Goal: Transaction & Acquisition: Purchase product/service

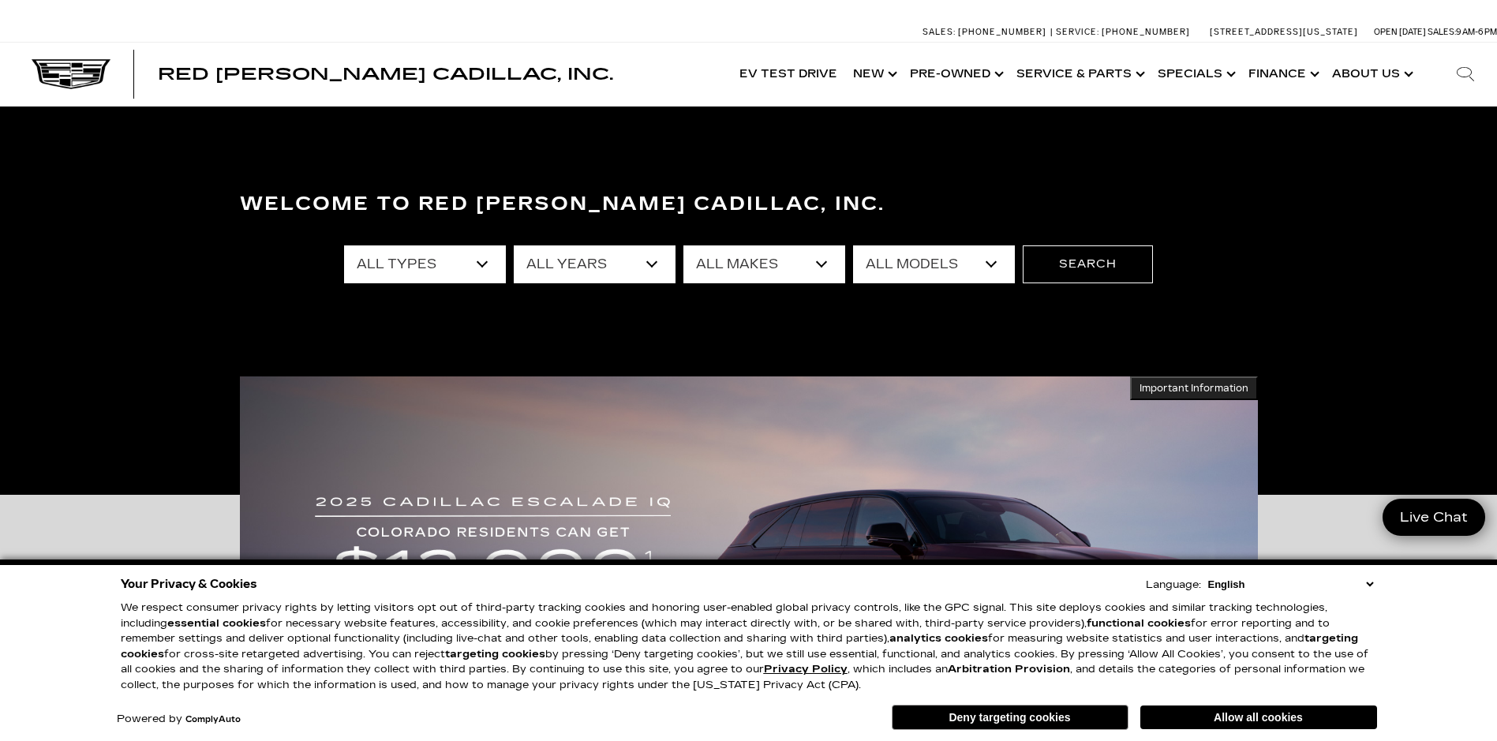
select select "New"
click at [344, 245] on select "All Types New Used Certified Used Demo" at bounding box center [425, 264] width 162 height 38
click at [652, 263] on select "All Years 2026 2025 2024" at bounding box center [595, 264] width 162 height 38
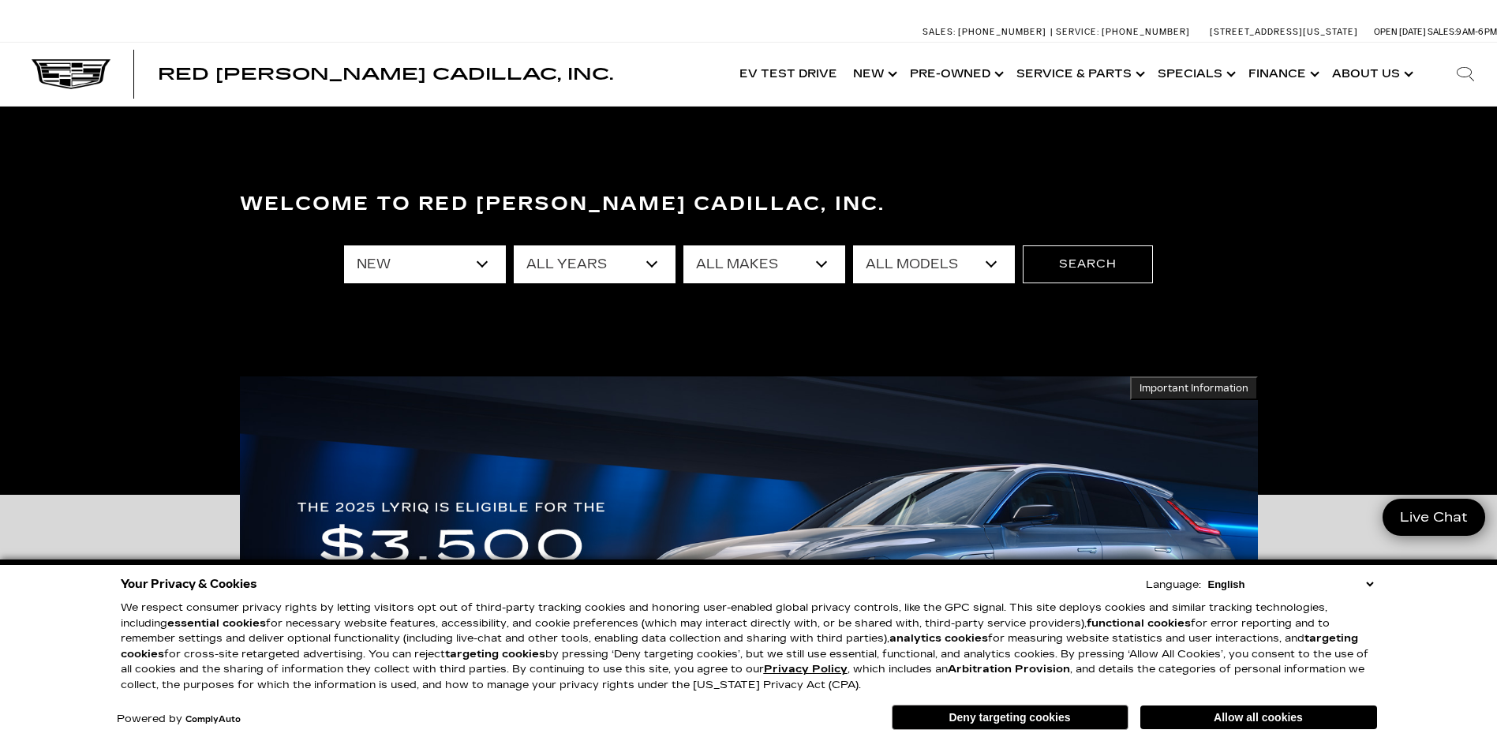
click at [650, 264] on select "All Years 2026 2025 2024" at bounding box center [595, 264] width 162 height 38
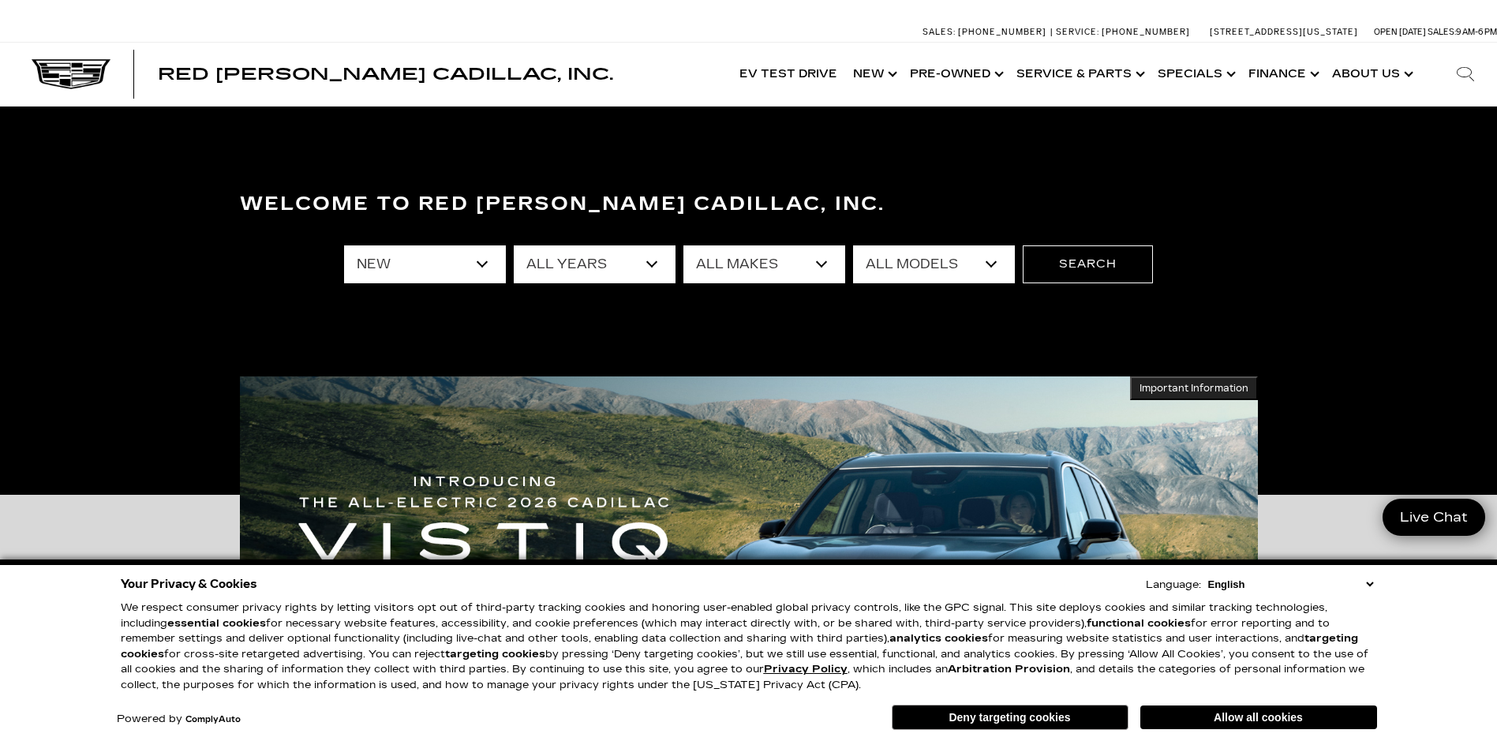
select select "2026"
click at [514, 245] on select "All Years 2026 2025 2024" at bounding box center [595, 264] width 162 height 38
click at [823, 263] on select "All Makes Cadillac" at bounding box center [764, 264] width 162 height 38
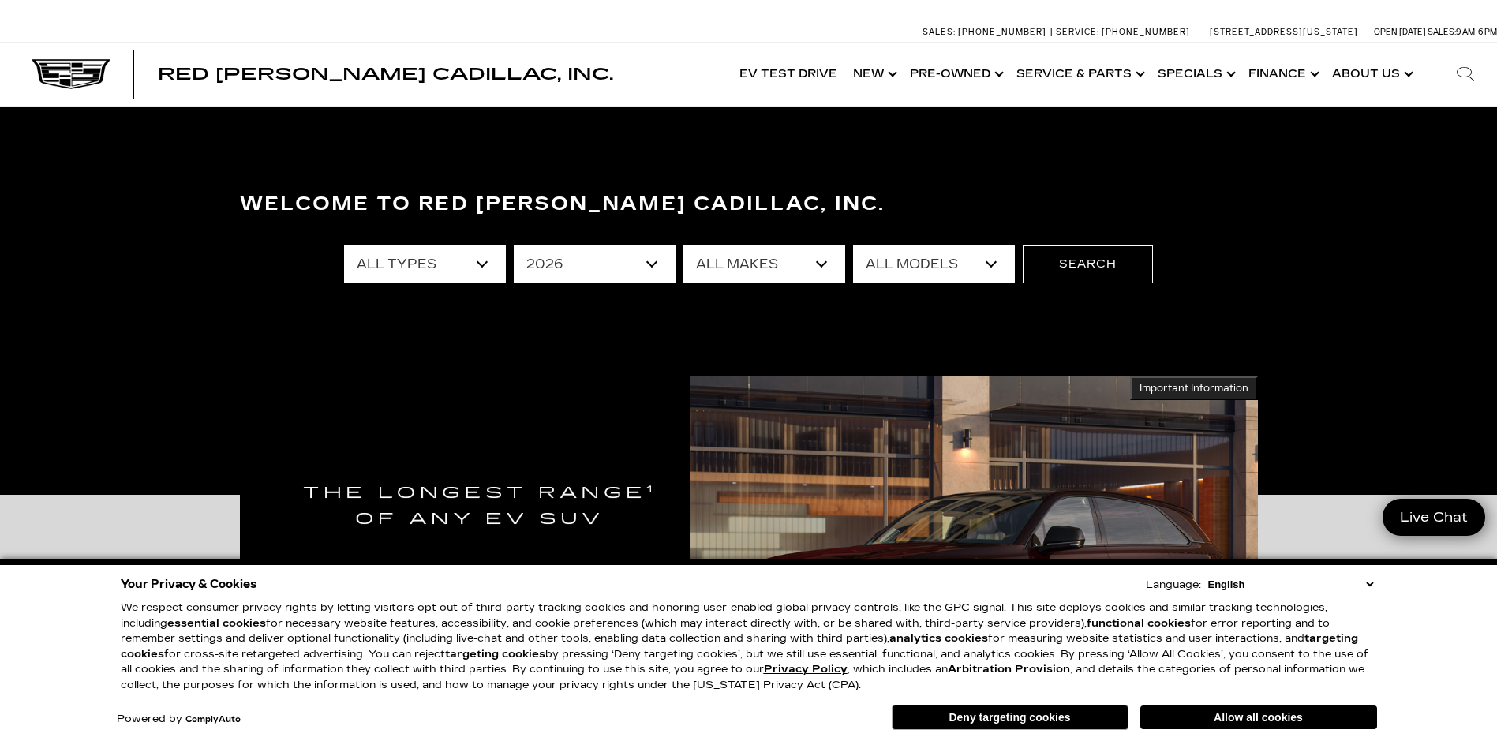
select select "Cadillac"
click at [683, 245] on select "All Makes Cadillac" at bounding box center [764, 264] width 162 height 38
click at [988, 261] on select "All Models ESCALADE IQ ESCALADE IQL LYRIQ VISTIQ" at bounding box center [934, 264] width 162 height 38
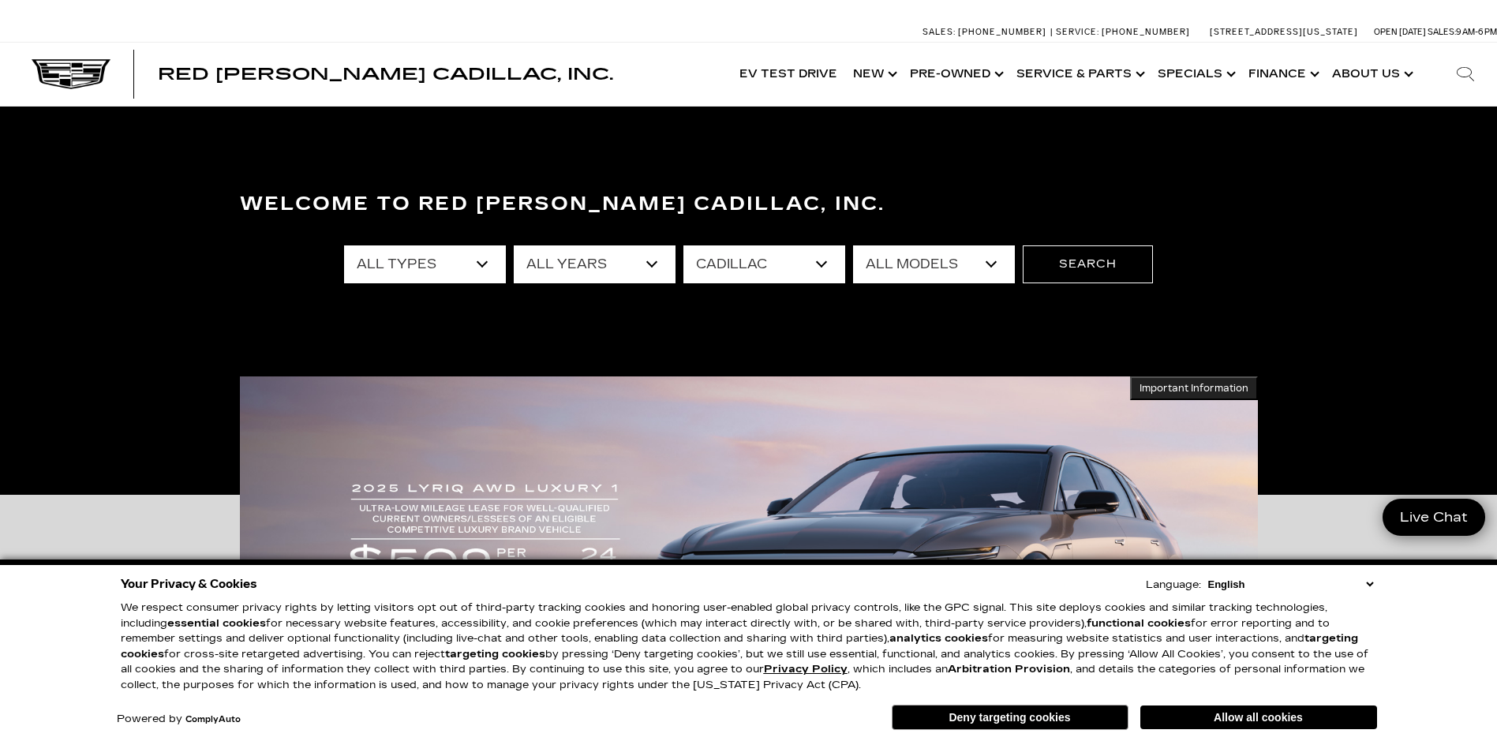
select select "ESCALADE IQL"
click at [853, 245] on select "All Models ESCALADE IQ ESCALADE IQL LYRIQ VISTIQ" at bounding box center [934, 264] width 162 height 38
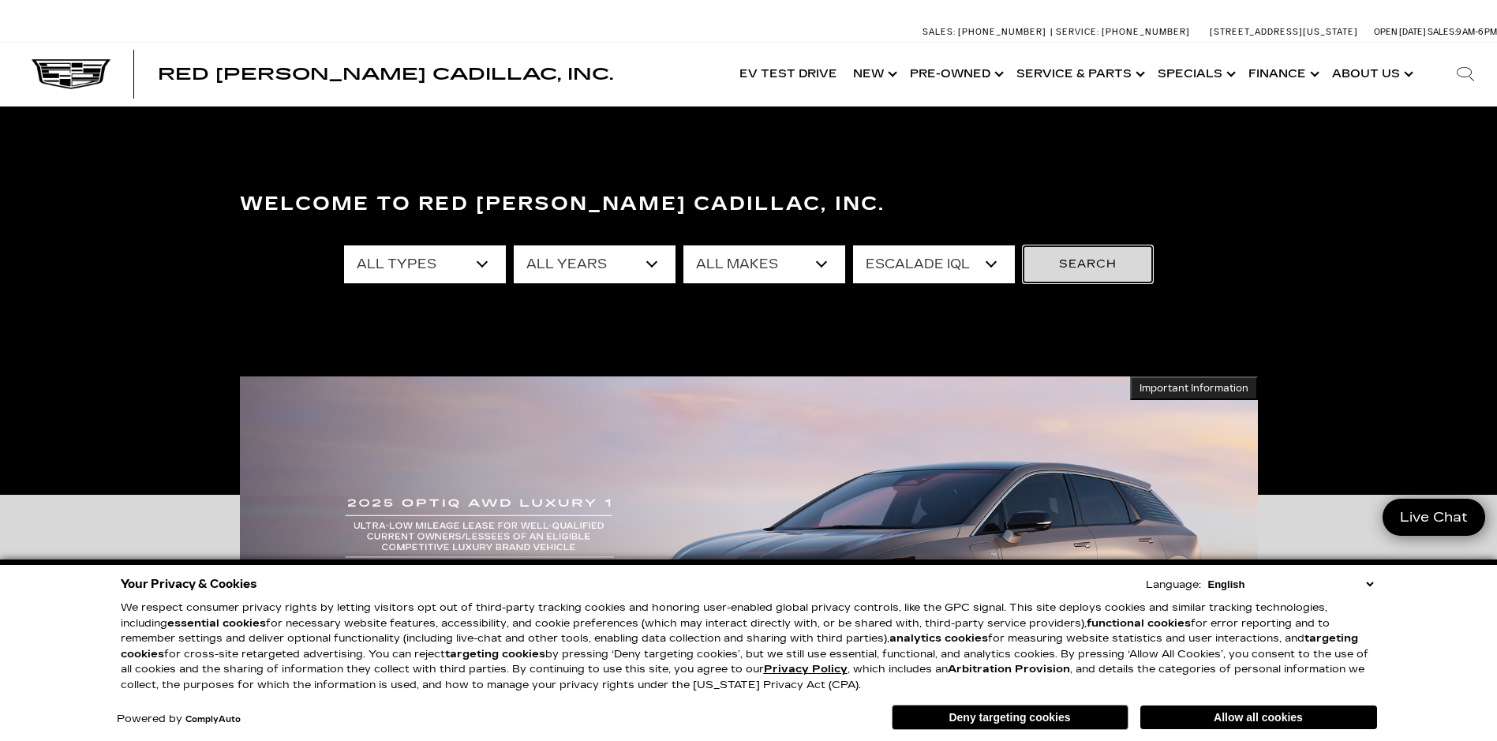
click at [1090, 265] on button "Search" at bounding box center [1087, 264] width 130 height 38
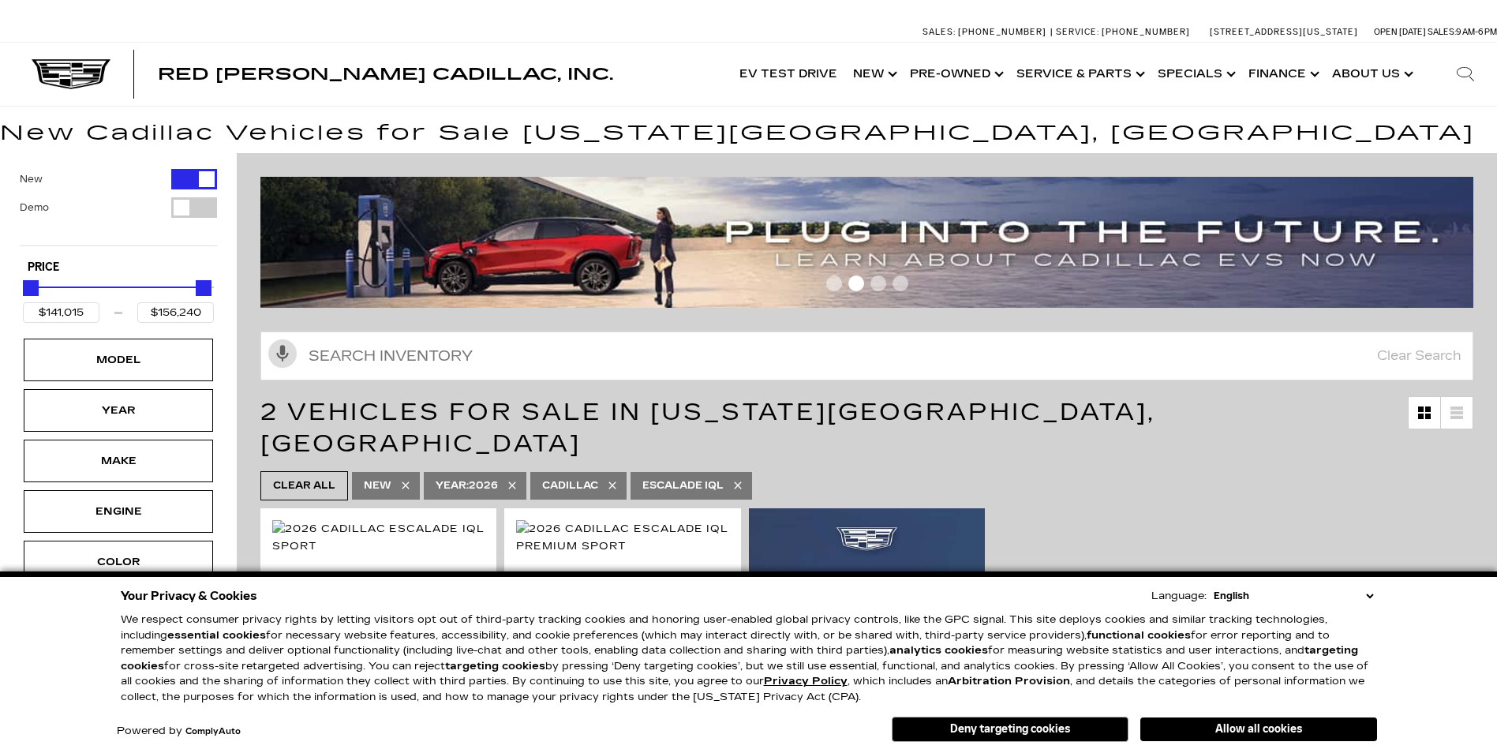
click at [1240, 727] on button "Allow all cookies" at bounding box center [1258, 729] width 237 height 24
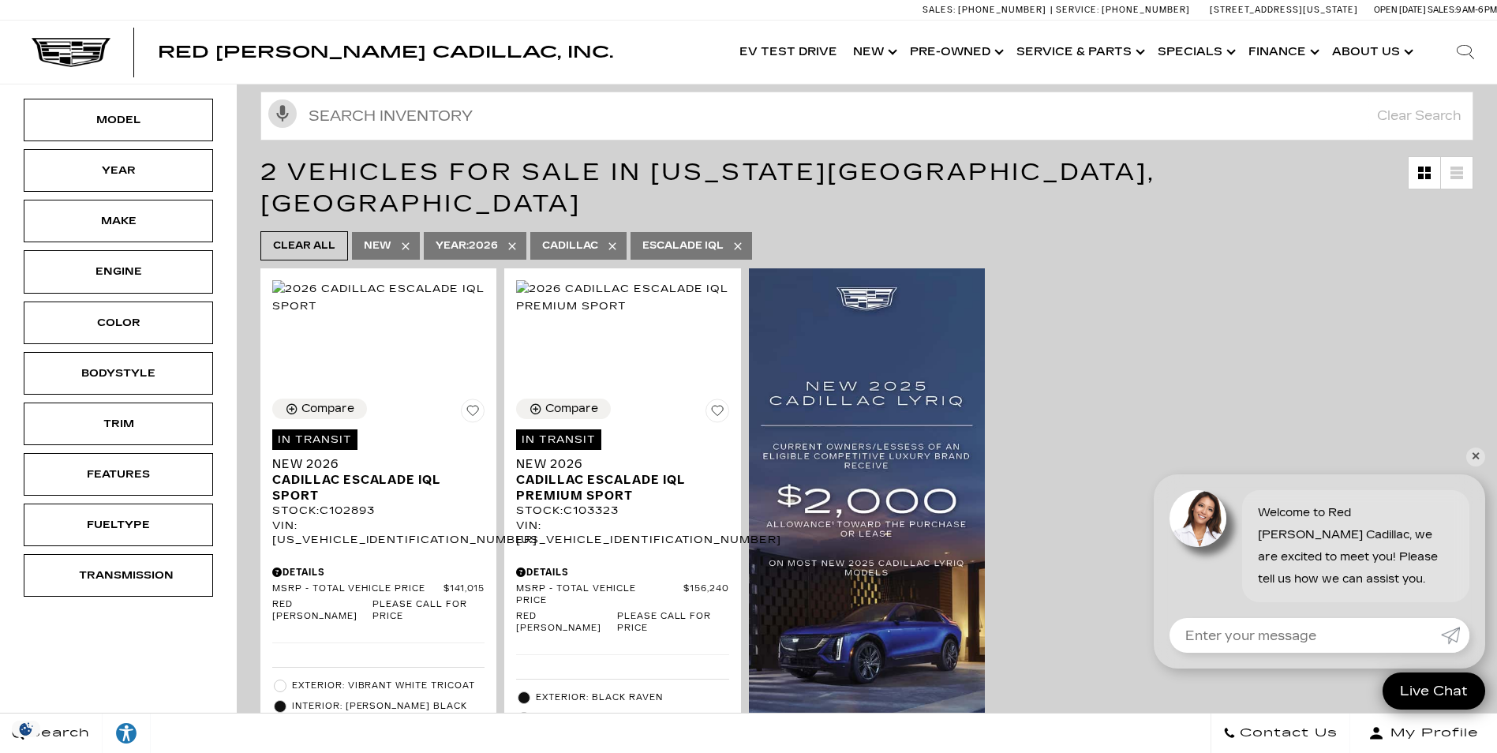
scroll to position [237, 0]
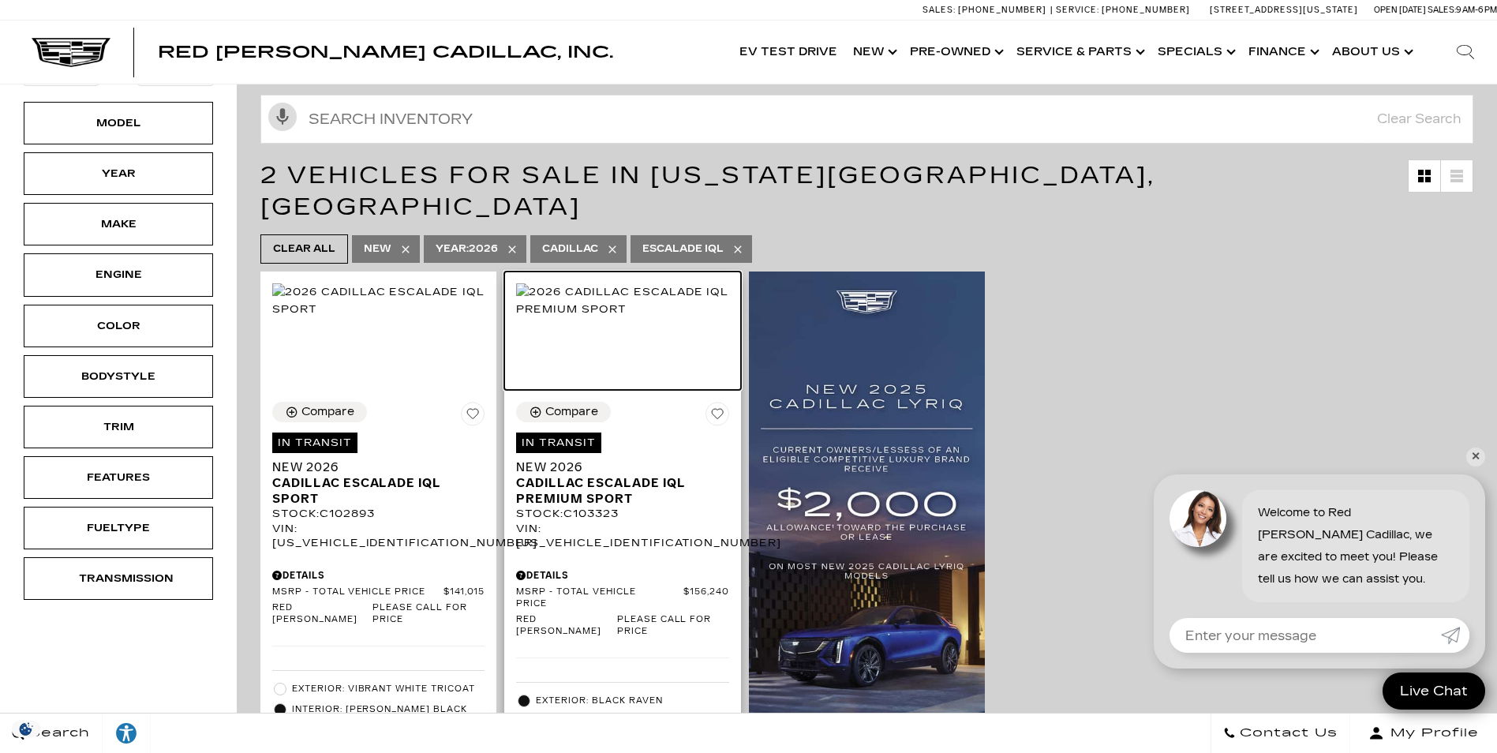
click at [662, 318] on img at bounding box center [622, 300] width 212 height 35
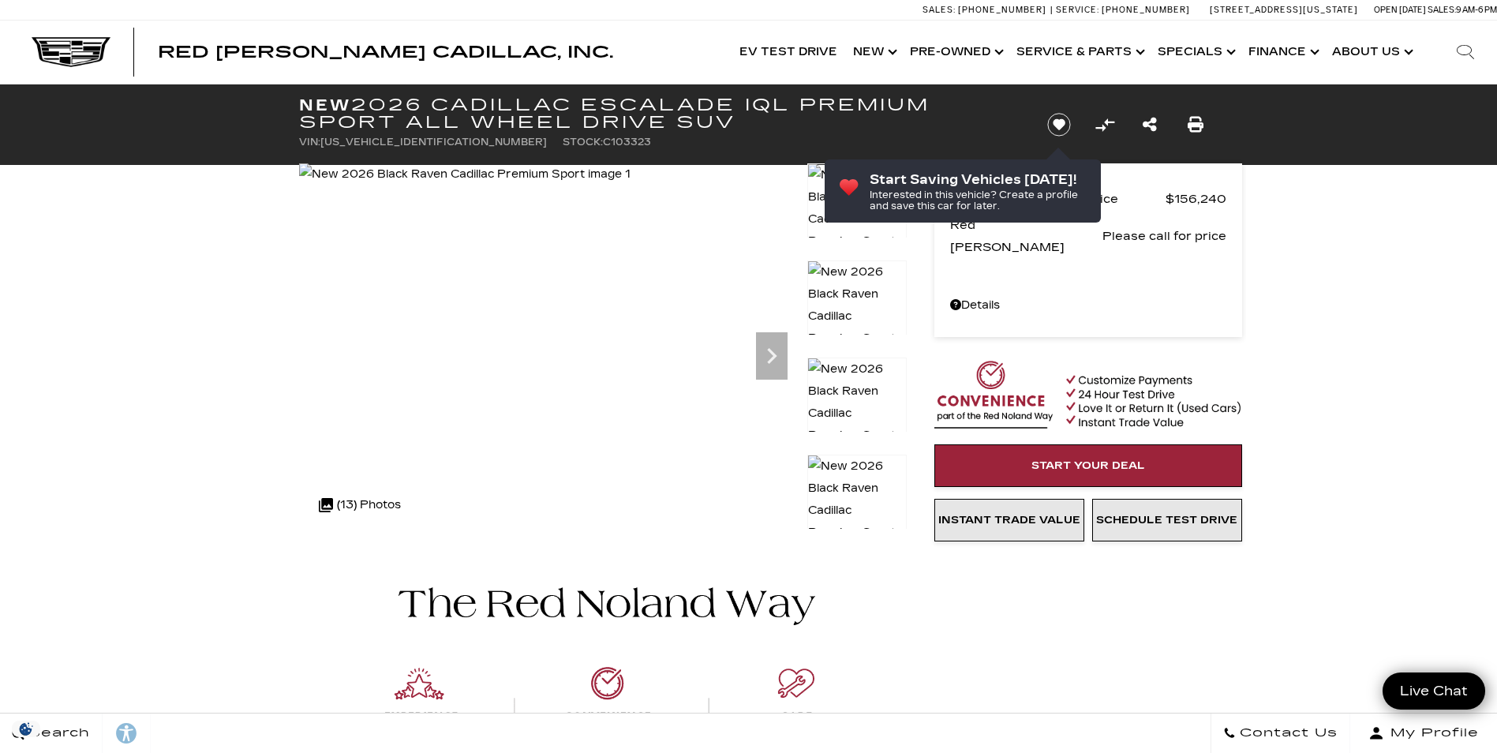
scroll to position [158, 0]
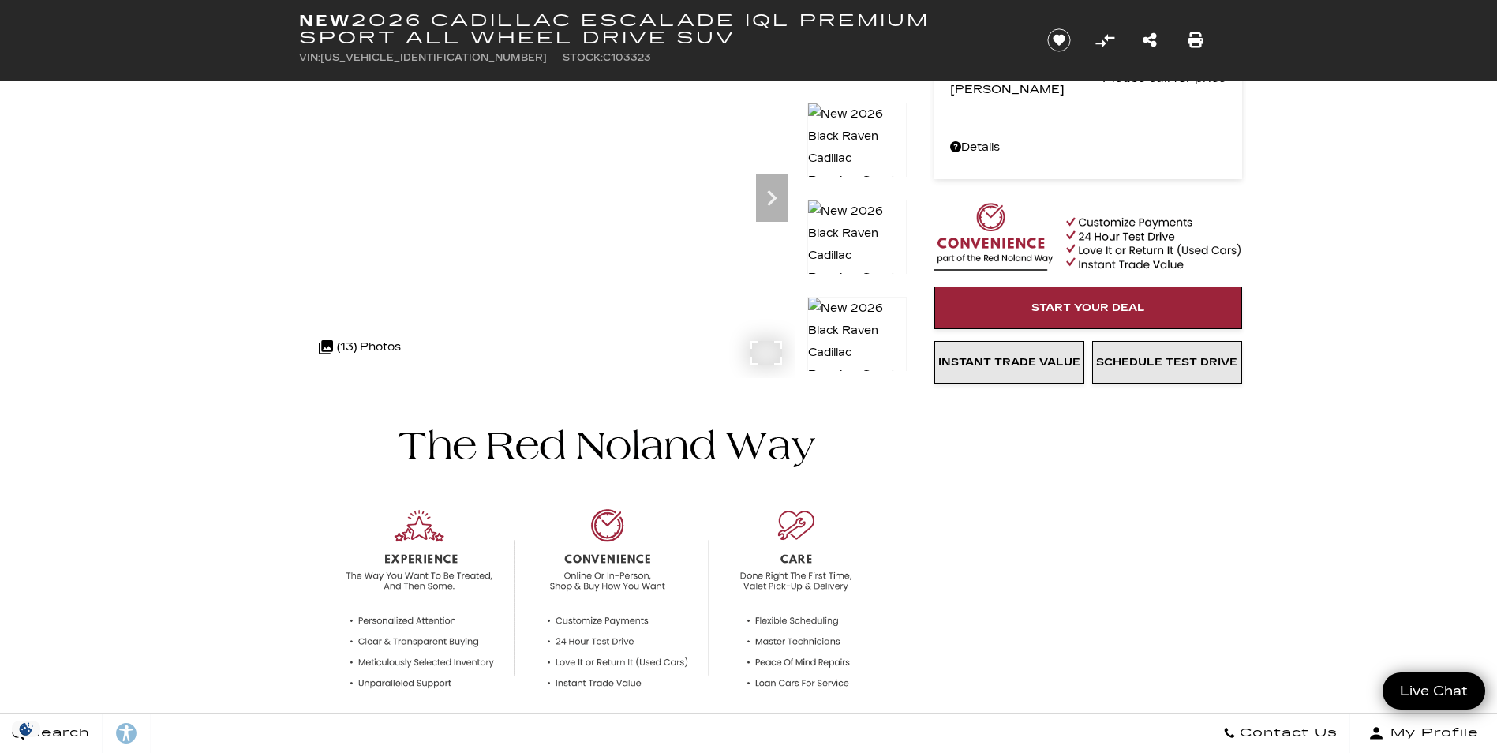
click at [343, 349] on div ".cls-1, .cls-3 { fill: #c50033; } .cls-1 { clip-rule: evenodd; } .cls-2 { clip-…" at bounding box center [360, 347] width 98 height 38
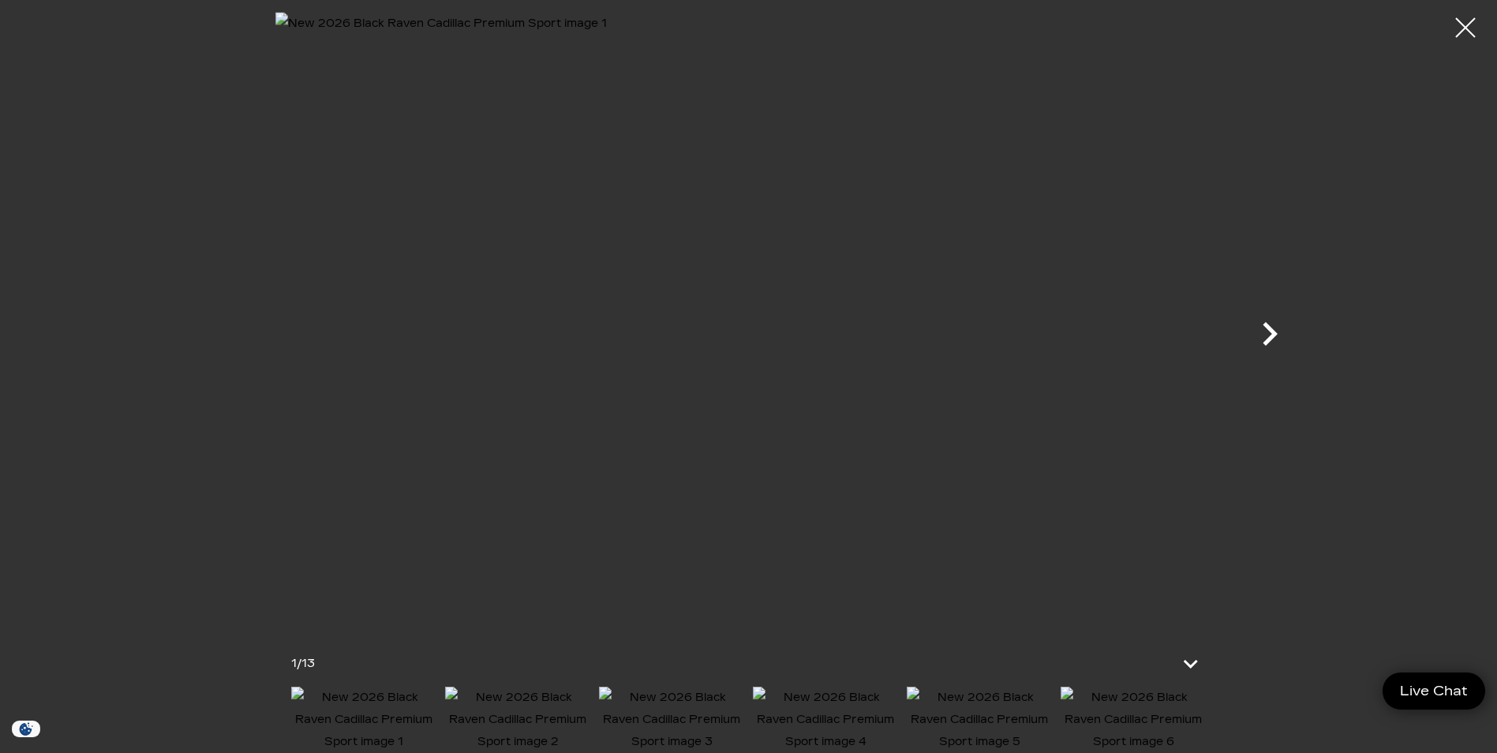
click at [1269, 328] on icon "Next" at bounding box center [1269, 334] width 15 height 24
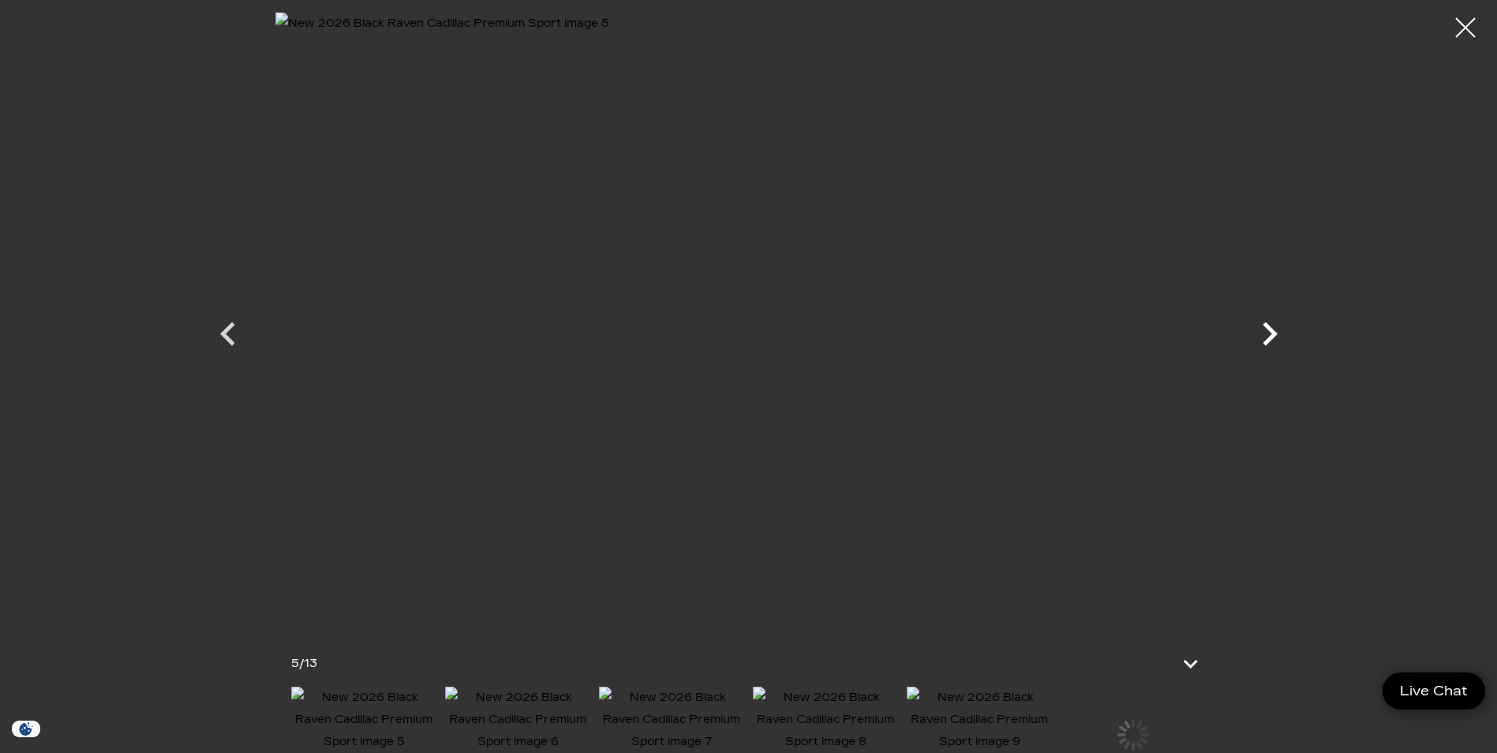
click at [1269, 328] on icon "Next" at bounding box center [1269, 334] width 15 height 24
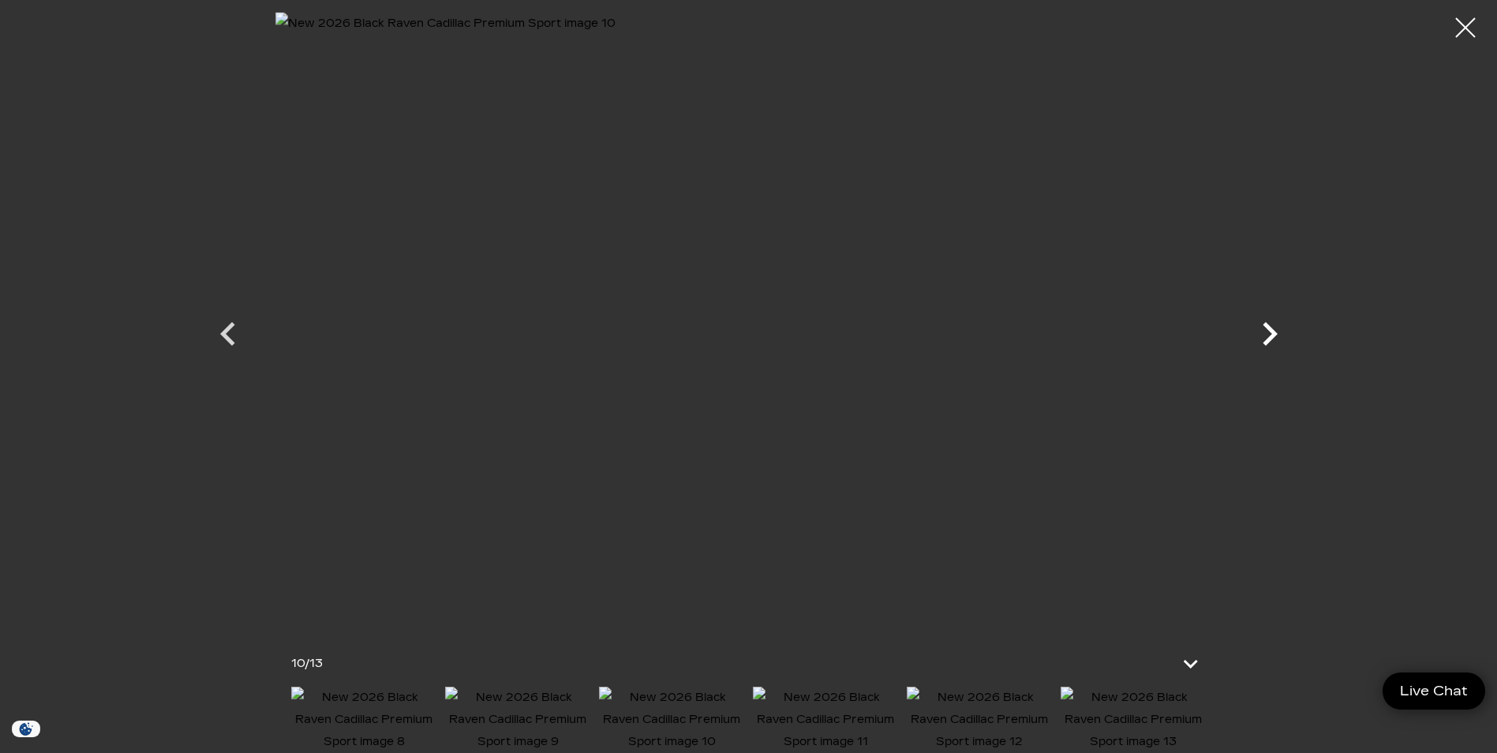
click at [1269, 328] on icon "Next" at bounding box center [1269, 334] width 15 height 24
click at [1269, 328] on div at bounding box center [748, 319] width 1104 height 615
click at [1469, 27] on div at bounding box center [1465, 28] width 42 height 42
